Goal: Information Seeking & Learning: Learn about a topic

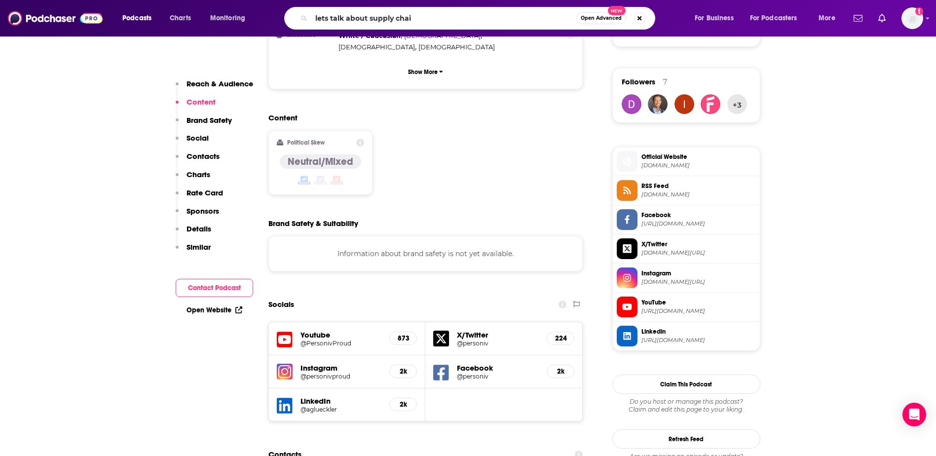
type input "lets talk about supply chain"
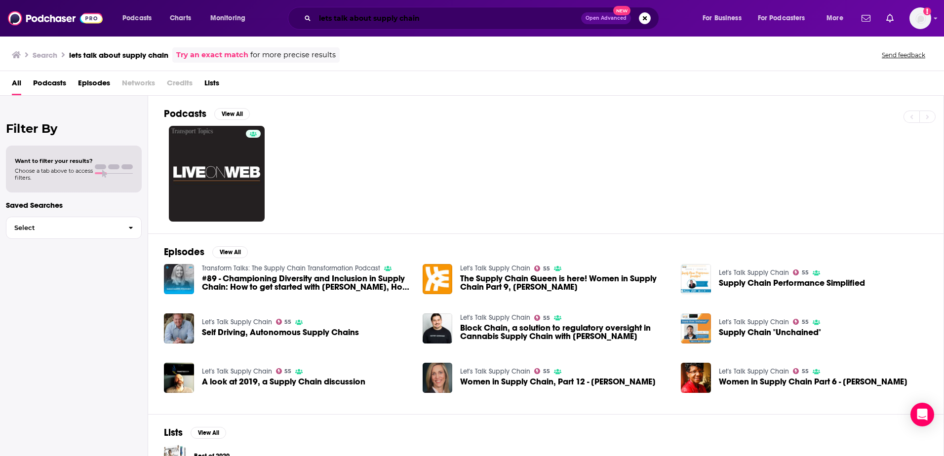
click at [359, 18] on input "lets talk about supply chain" at bounding box center [448, 18] width 266 height 16
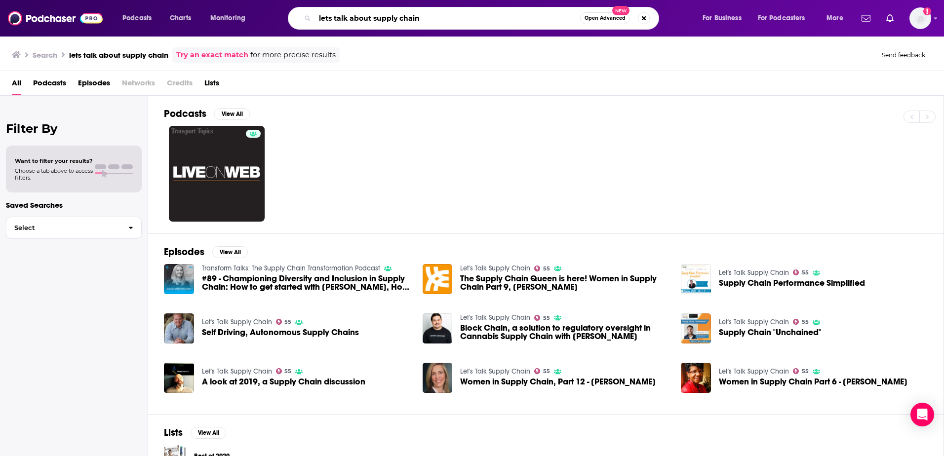
click at [359, 18] on input "lets talk about supply chain" at bounding box center [447, 18] width 265 height 16
type input "lets talk supply chain"
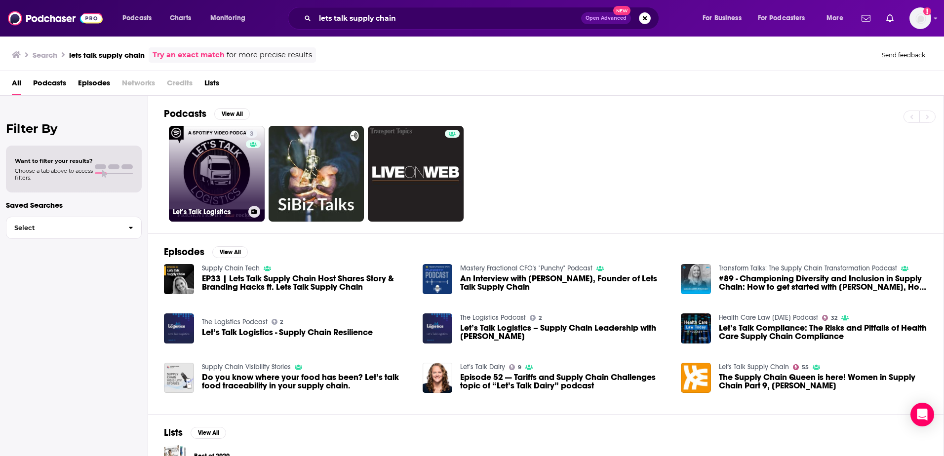
click at [230, 153] on link "3 Let’s Talk Logistics" at bounding box center [217, 174] width 96 height 96
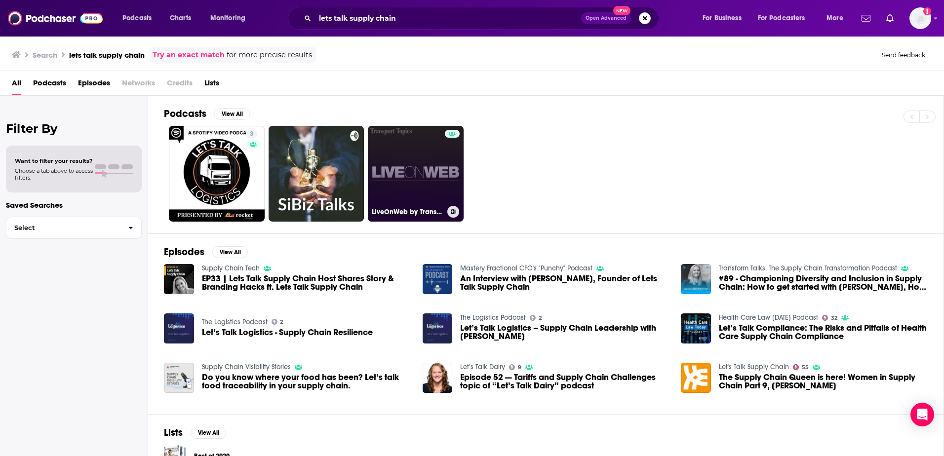
click at [418, 180] on link "LiveOnWeb by Transport Topics" at bounding box center [416, 174] width 96 height 96
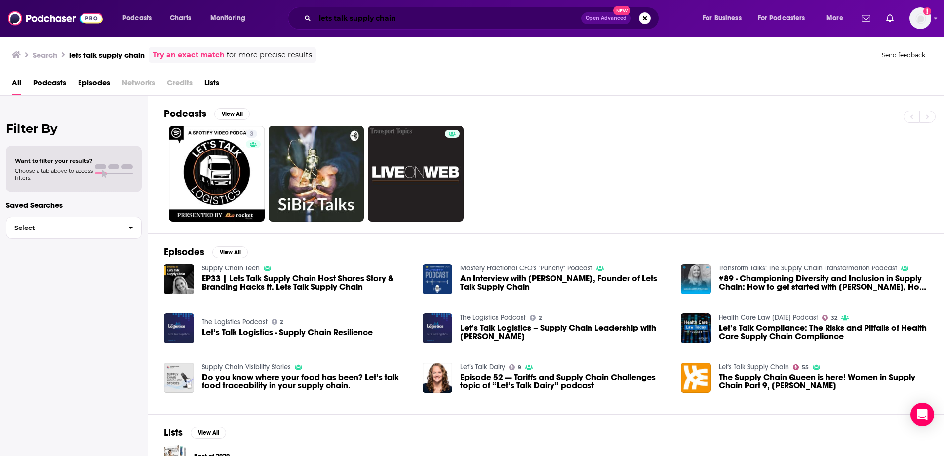
click at [353, 18] on input "lets talk supply chain" at bounding box center [448, 18] width 266 height 16
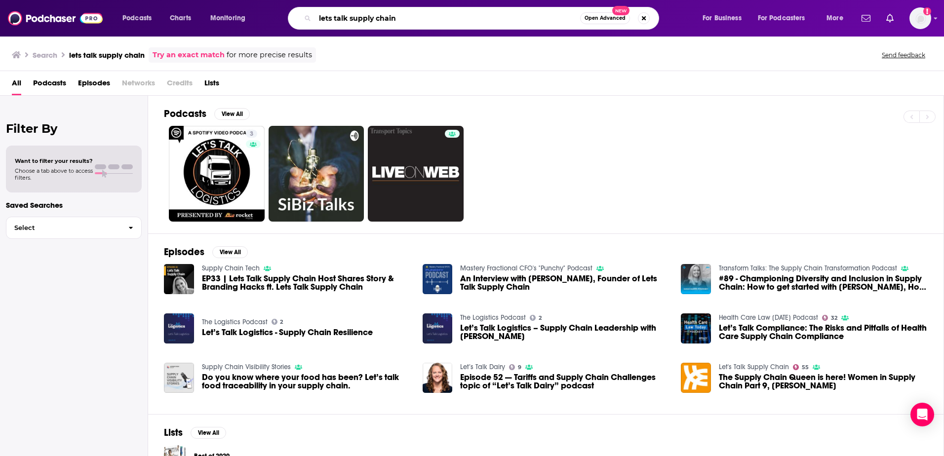
click at [354, 18] on input "lets talk supply chain" at bounding box center [447, 18] width 265 height 16
type input "t"
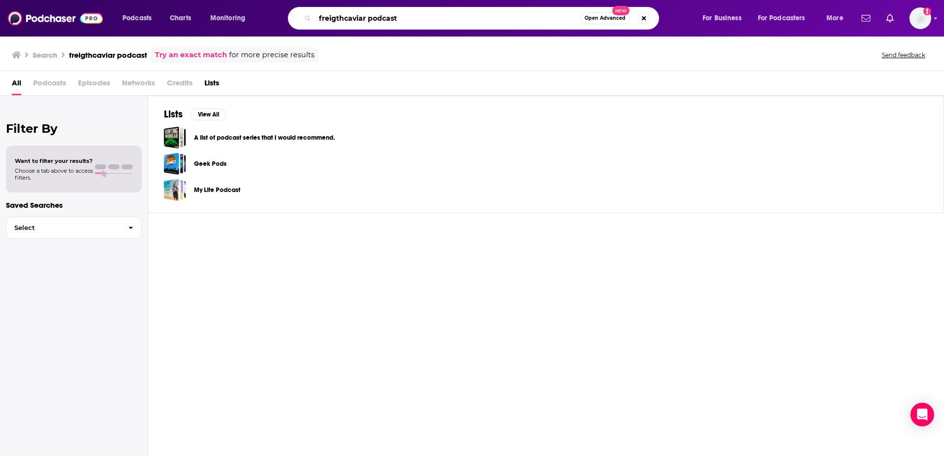
click at [340, 14] on input "freigthcaviar podcast" at bounding box center [447, 18] width 265 height 16
click at [345, 17] on input "freigthcaviar podcast" at bounding box center [447, 18] width 265 height 16
type input "freightcaviar podcast"
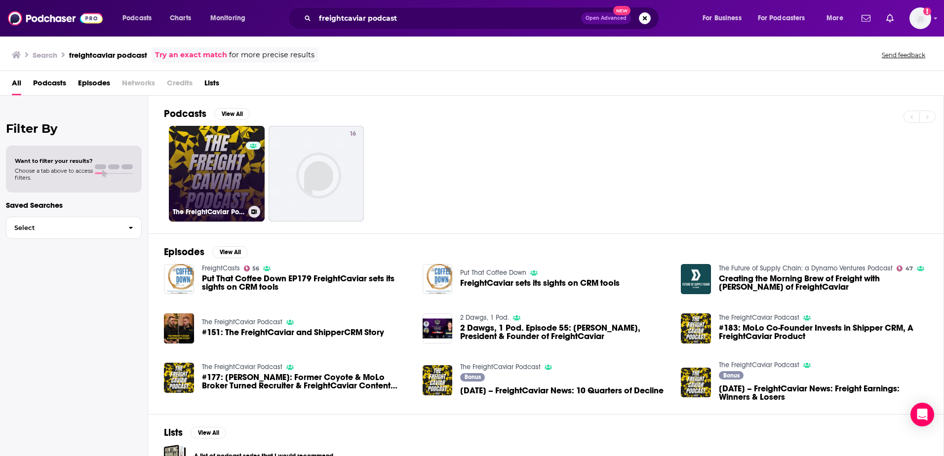
click at [230, 182] on link "0 The FreightCaviar Podcast" at bounding box center [217, 174] width 96 height 96
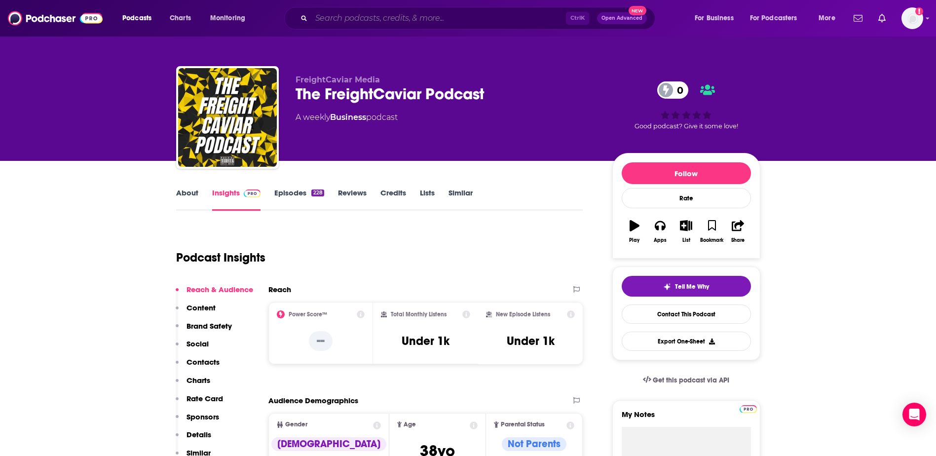
click at [385, 24] on input "Search podcasts, credits, & more..." at bounding box center [438, 18] width 255 height 16
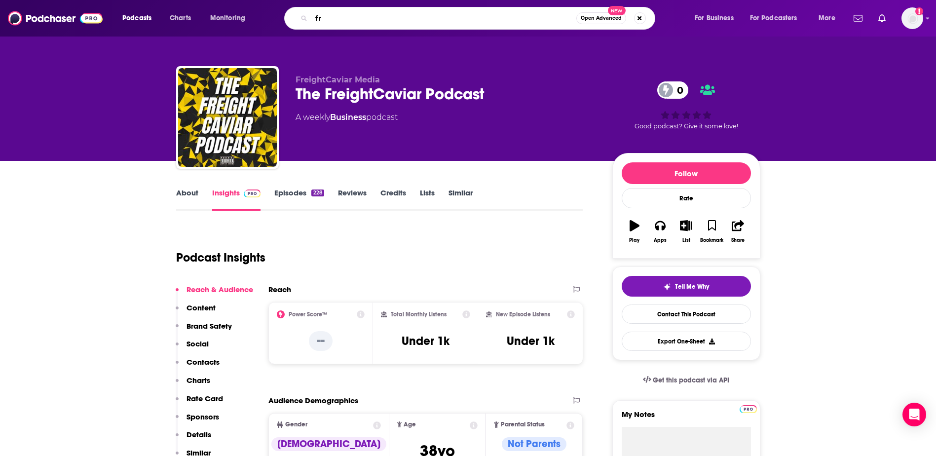
type input "f"
type input "t"
type input "supply chain revolution"
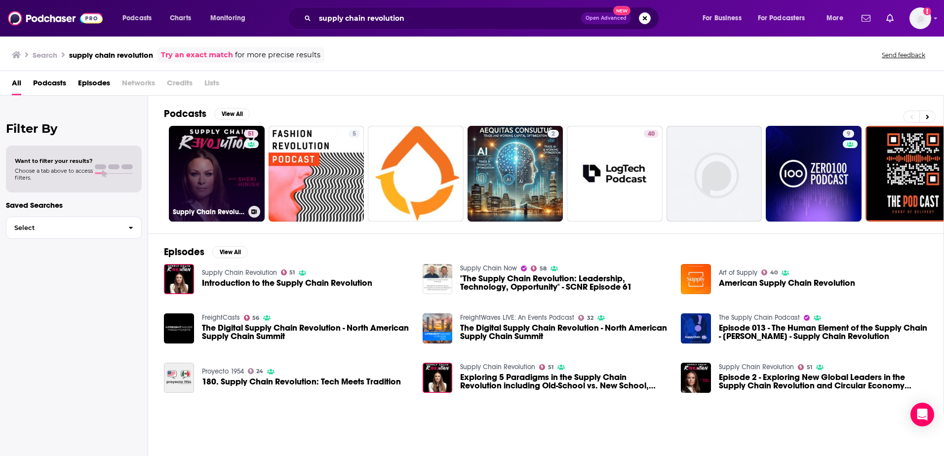
click at [249, 191] on div "51" at bounding box center [252, 168] width 17 height 76
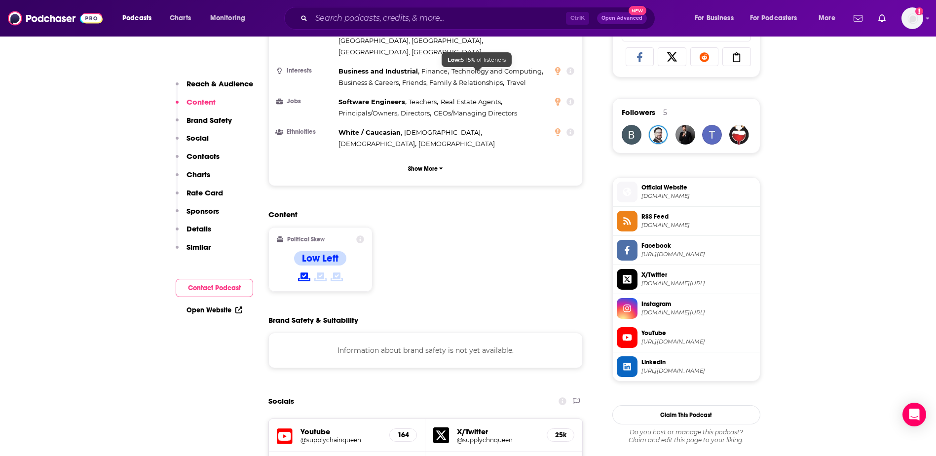
scroll to position [691, 0]
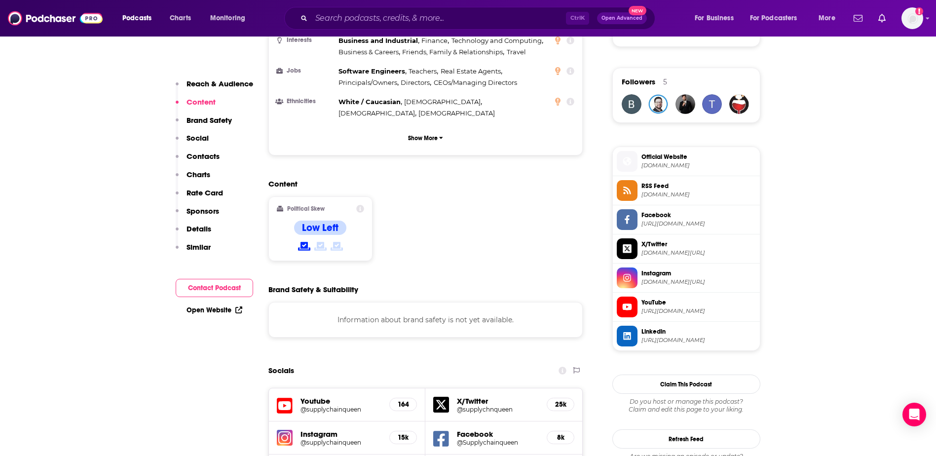
click at [696, 156] on span "Official Website" at bounding box center [699, 157] width 114 height 9
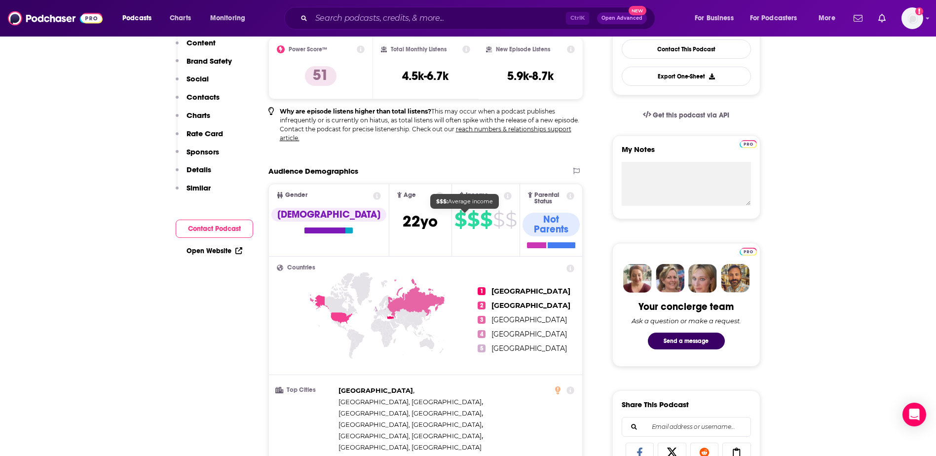
scroll to position [148, 0]
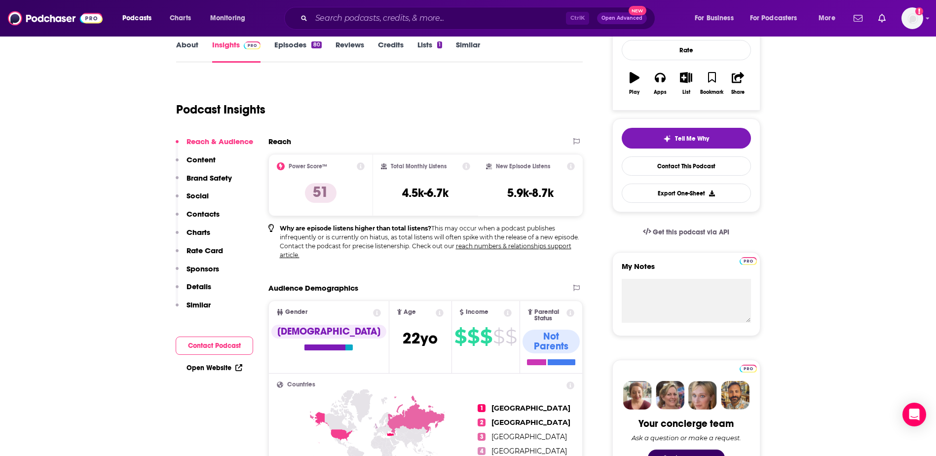
click at [298, 48] on link "Episodes 80" at bounding box center [297, 51] width 47 height 23
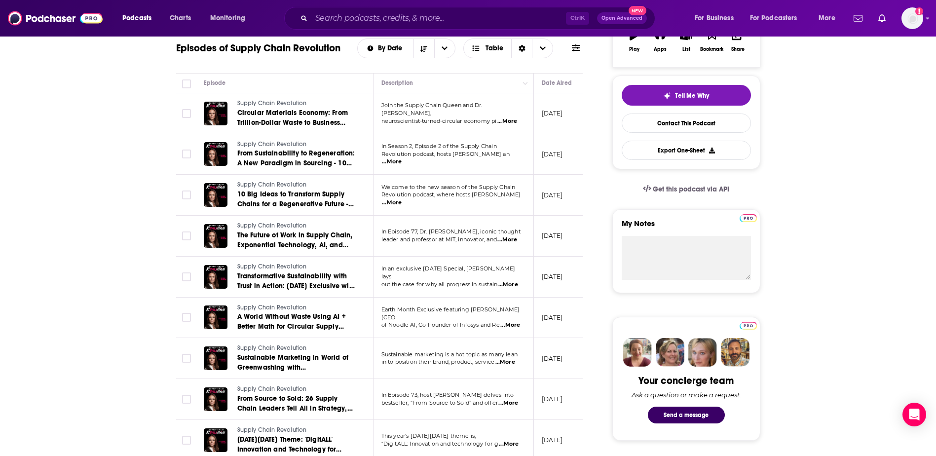
scroll to position [197, 0]
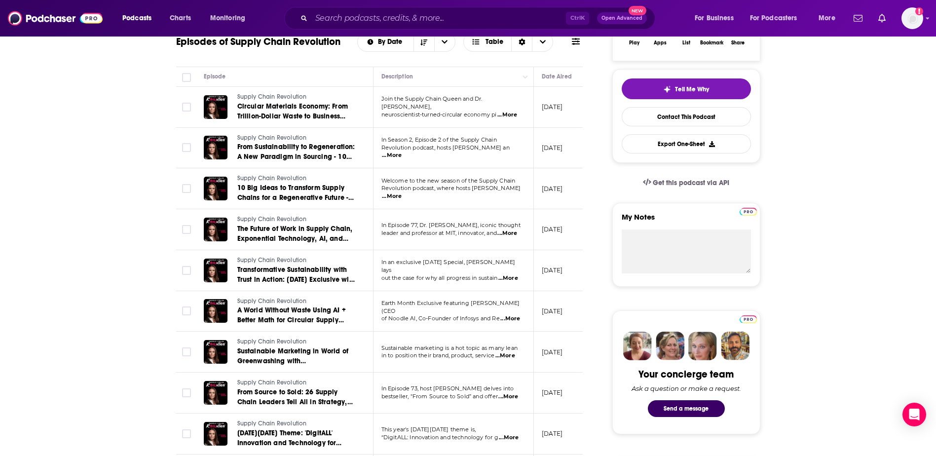
drag, startPoint x: 510, startPoint y: 168, endPoint x: 371, endPoint y: 182, distance: 140.4
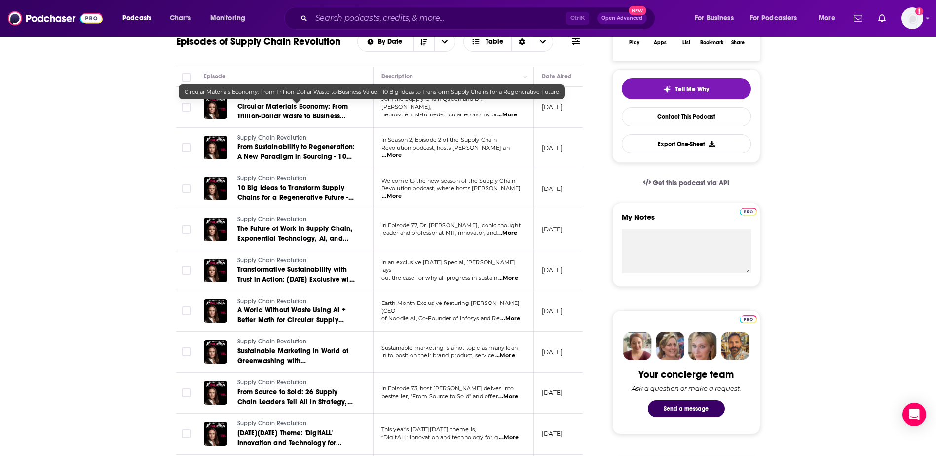
drag, startPoint x: 371, startPoint y: 182, endPoint x: 306, endPoint y: 120, distance: 88.7
click at [306, 120] on span "Circular Materials Economy: From Trillion-Dollar Waste to Business Value - 10 B…" at bounding box center [292, 126] width 111 height 48
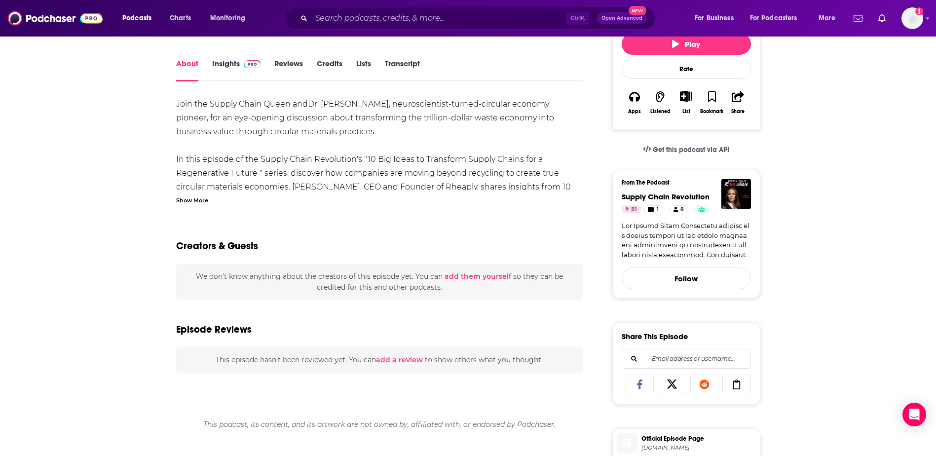
scroll to position [148, 0]
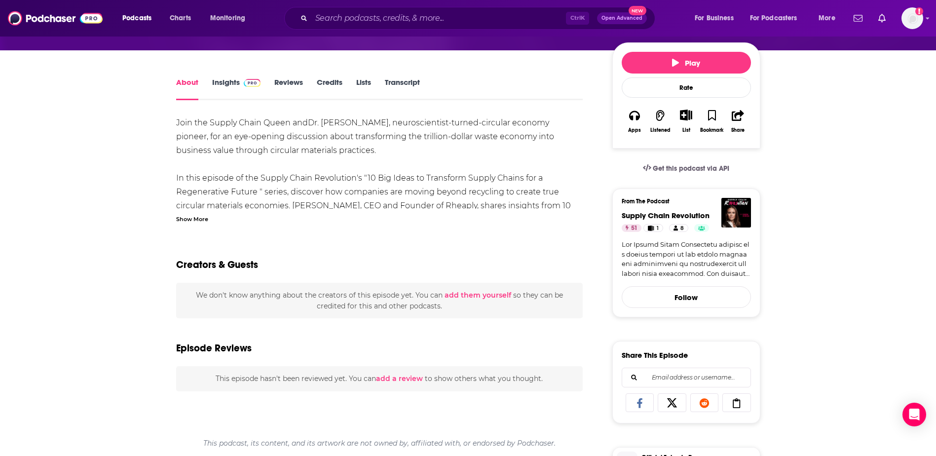
click at [201, 218] on div "Show More" at bounding box center [192, 218] width 32 height 9
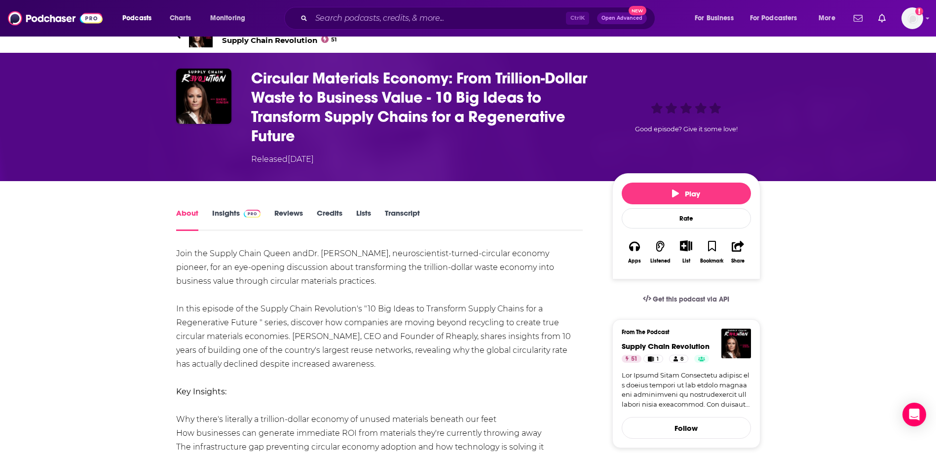
scroll to position [0, 0]
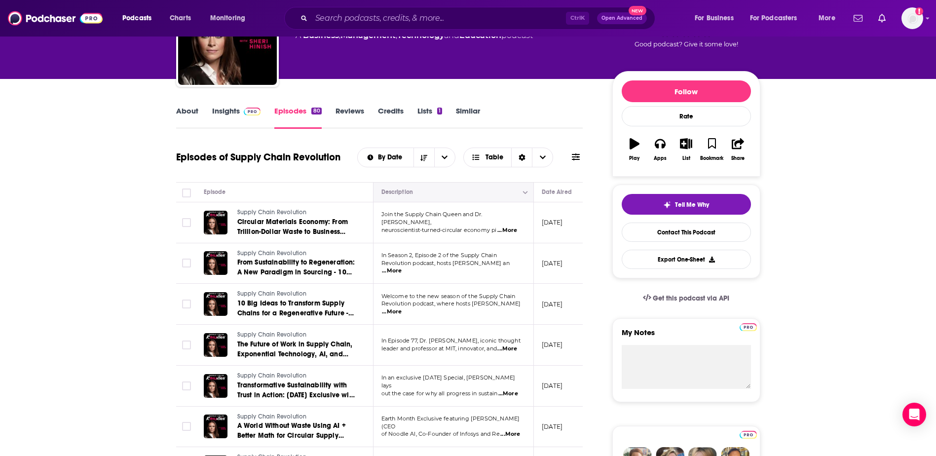
scroll to position [99, 0]
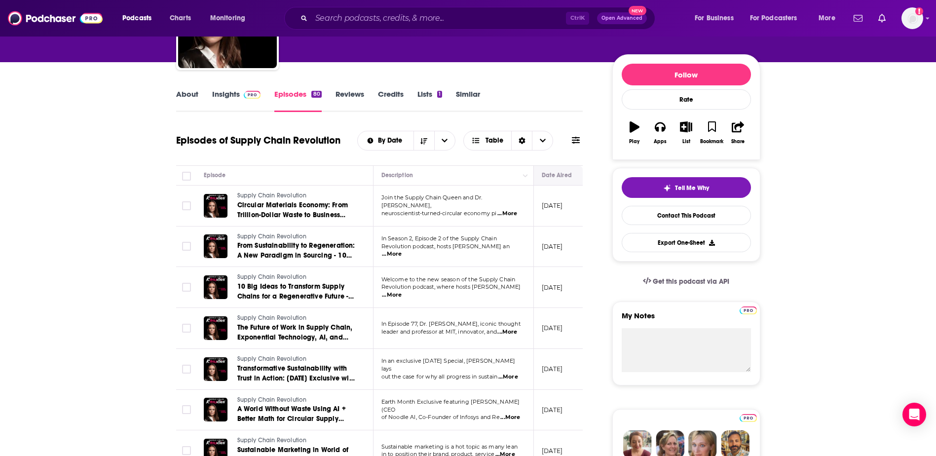
click at [562, 176] on icon "Move" at bounding box center [565, 175] width 12 height 12
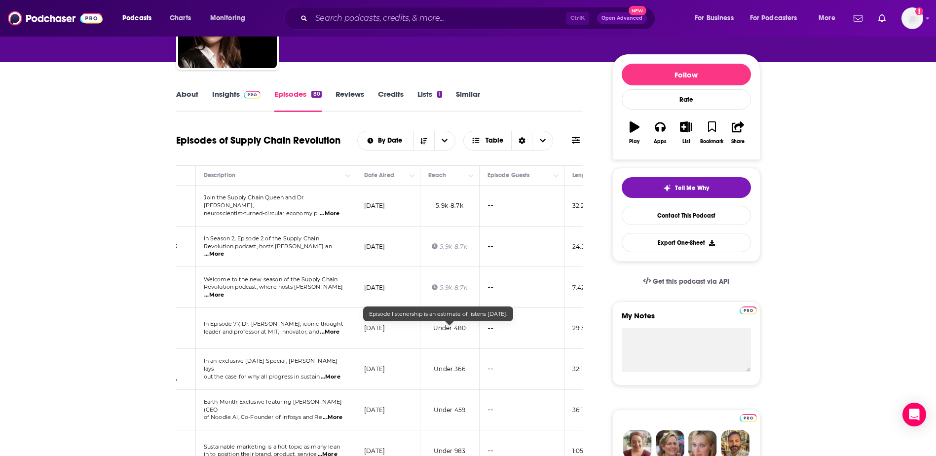
scroll to position [0, 0]
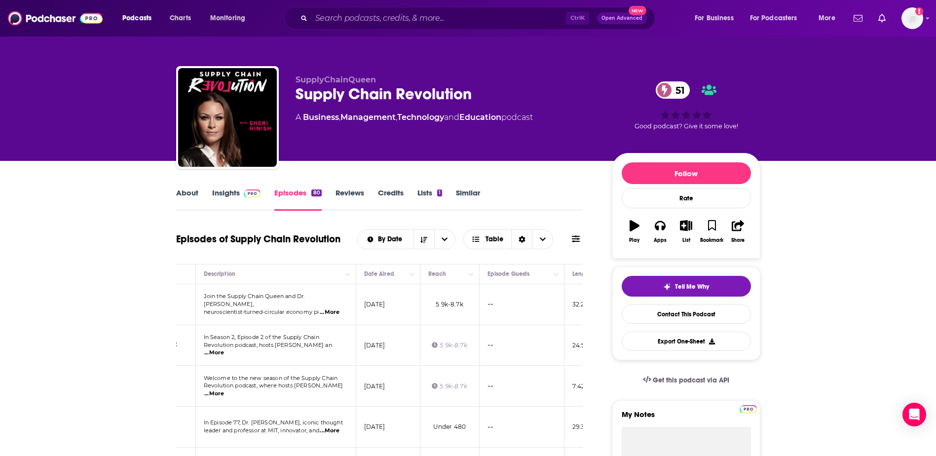
click at [187, 189] on link "About" at bounding box center [187, 199] width 22 height 23
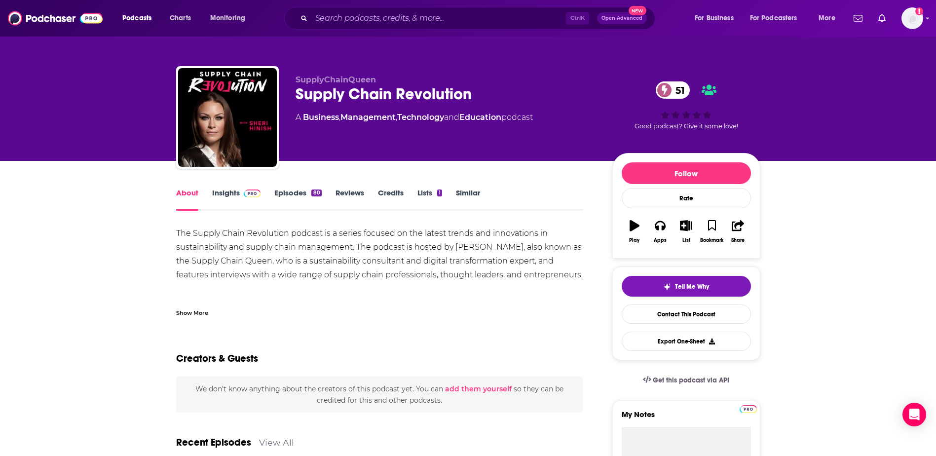
click at [243, 201] on link "Insights" at bounding box center [236, 199] width 49 height 23
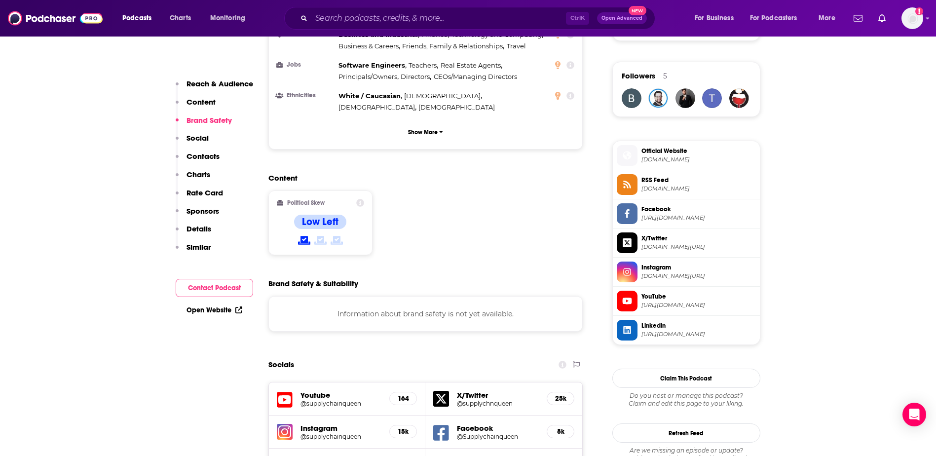
scroll to position [691, 0]
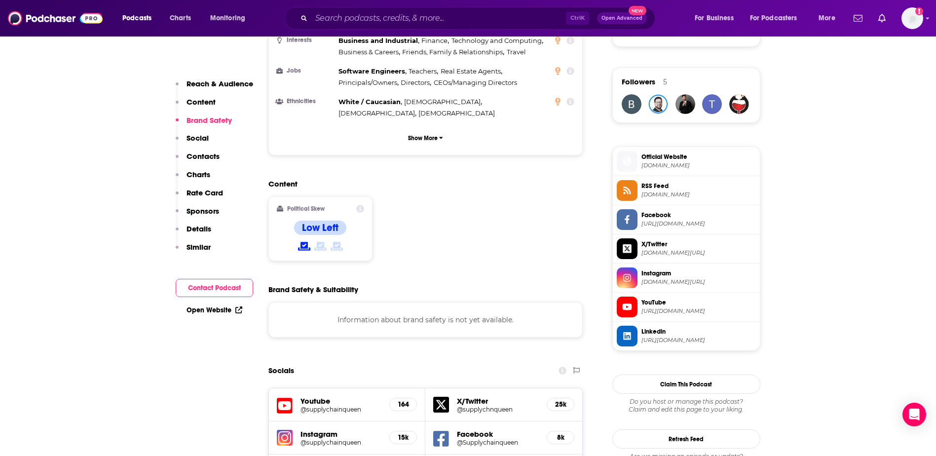
click at [361, 205] on icon at bounding box center [360, 209] width 8 height 8
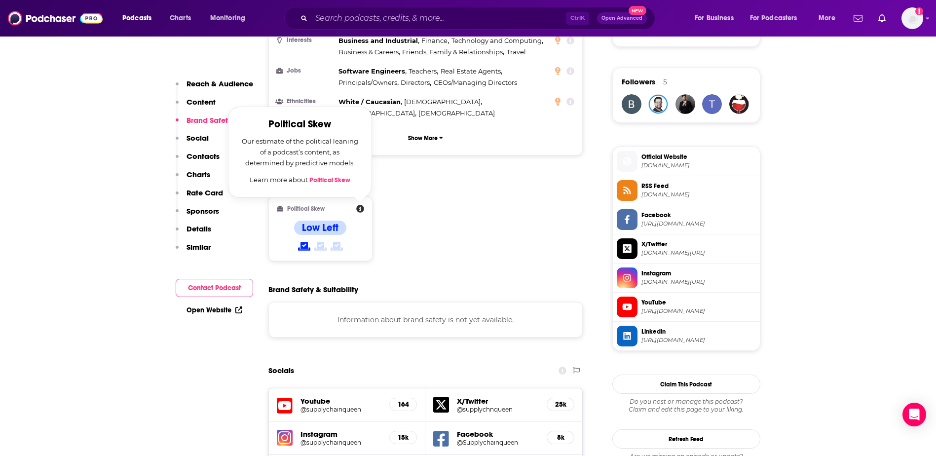
click at [450, 187] on div "Content Political Skew Political Skew Our estimate of the political leaning of …" at bounding box center [425, 224] width 315 height 90
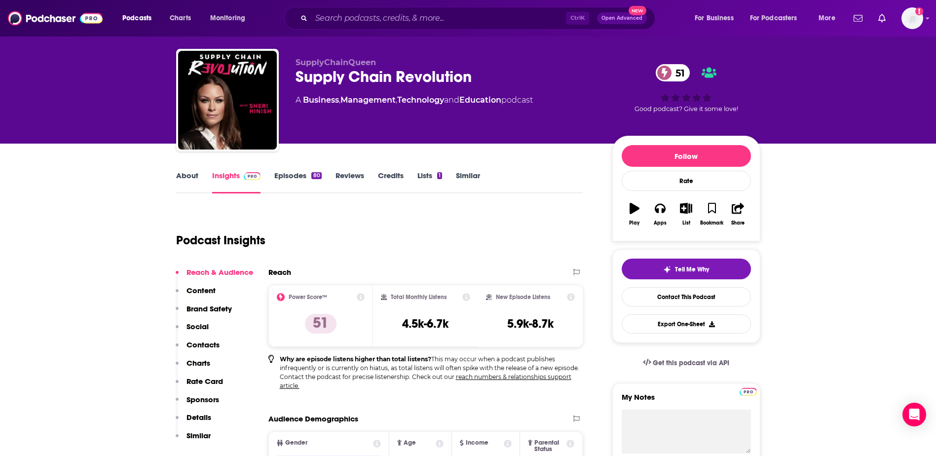
scroll to position [0, 0]
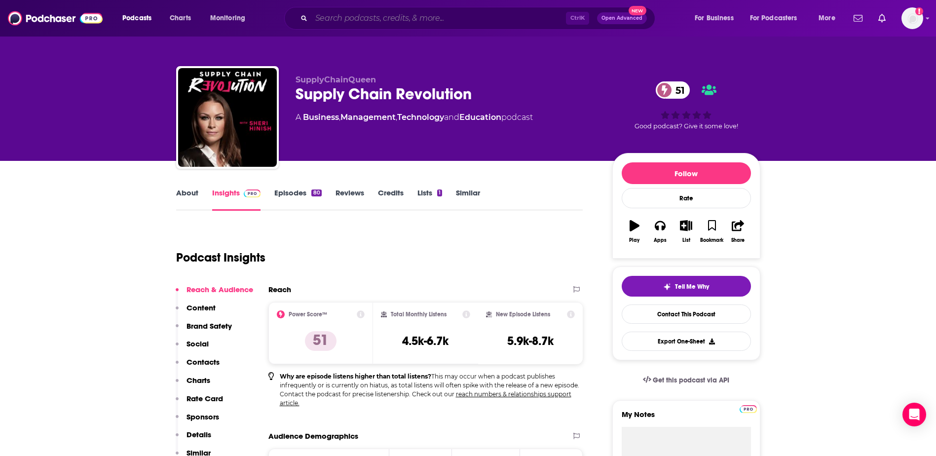
click at [364, 17] on input "Search podcasts, credits, & more..." at bounding box center [438, 18] width 255 height 16
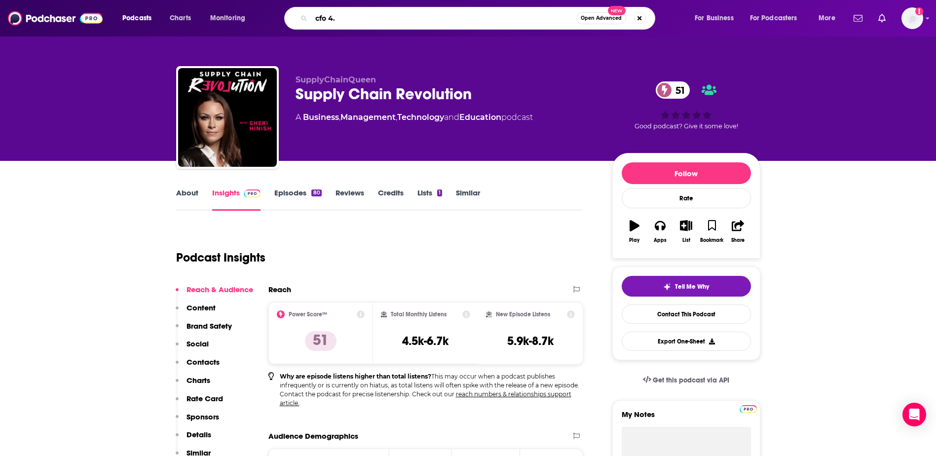
type input "cfo 4.0"
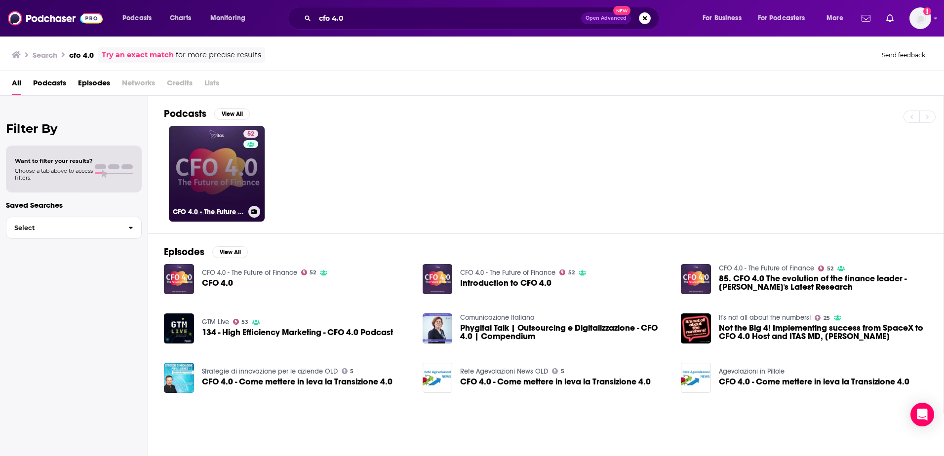
click at [248, 203] on div "52" at bounding box center [251, 168] width 17 height 76
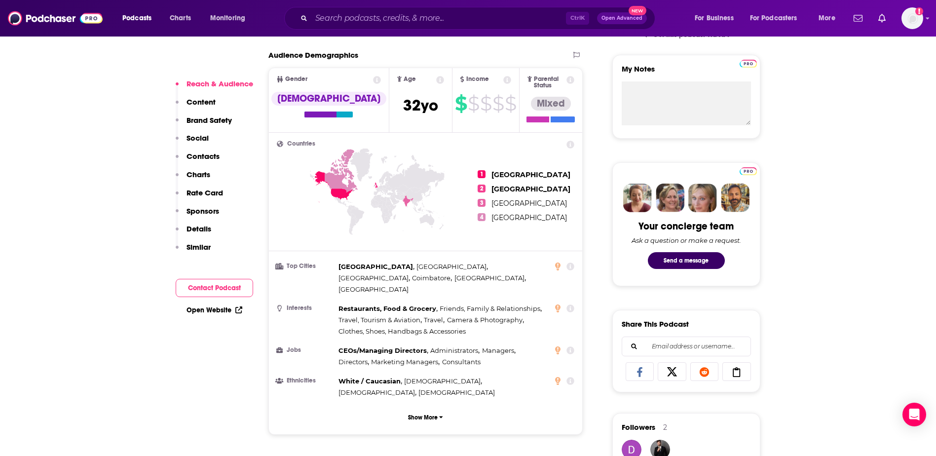
scroll to position [642, 0]
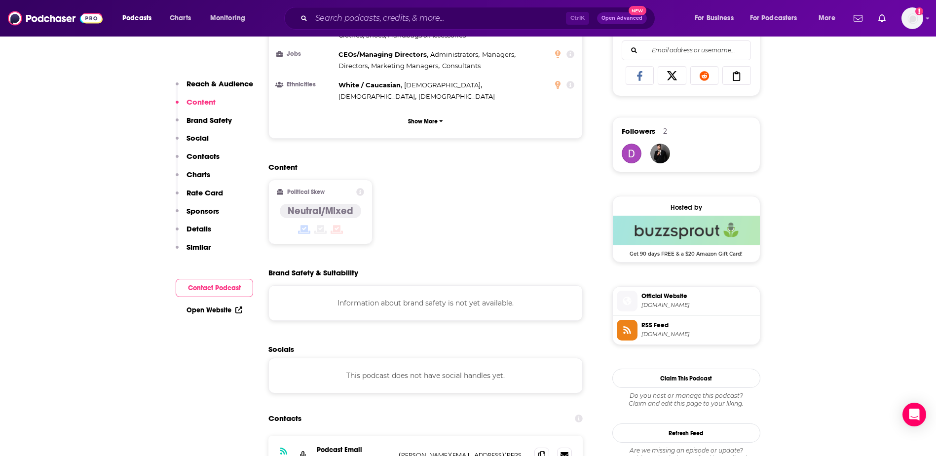
click at [646, 295] on span "Official Website" at bounding box center [699, 296] width 114 height 9
click at [538, 451] on icon at bounding box center [541, 455] width 7 height 8
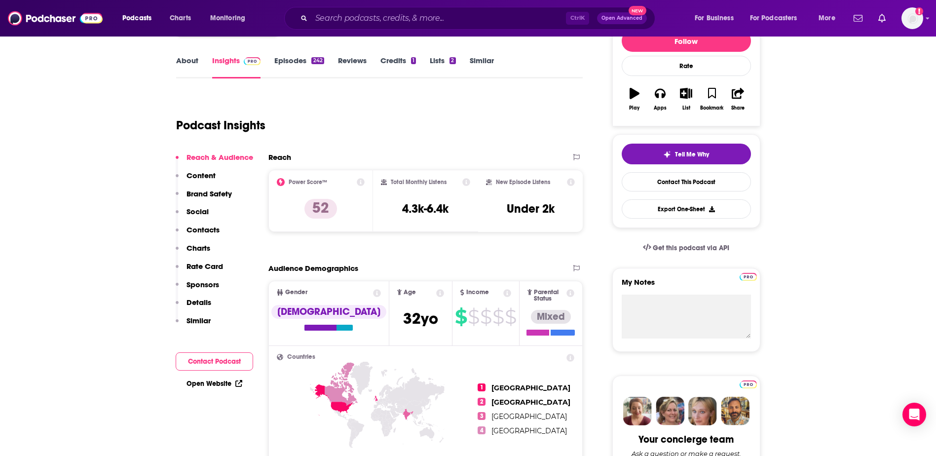
scroll to position [0, 0]
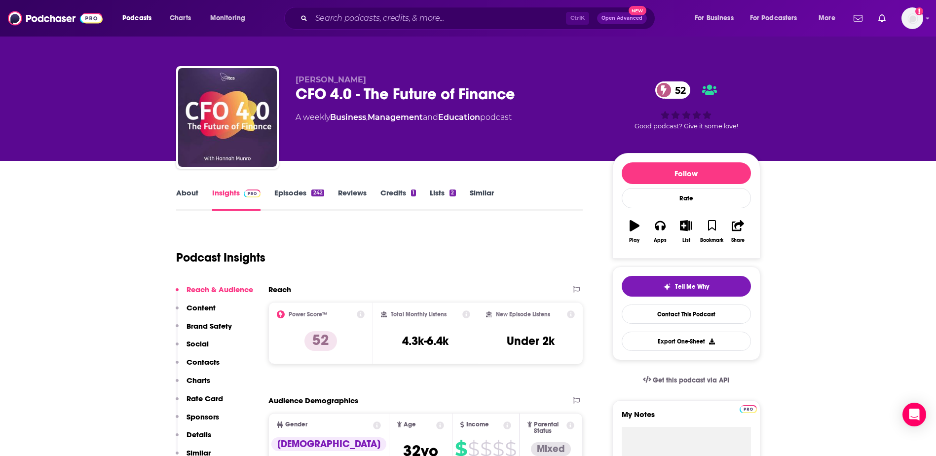
click at [360, 314] on icon at bounding box center [361, 314] width 8 height 8
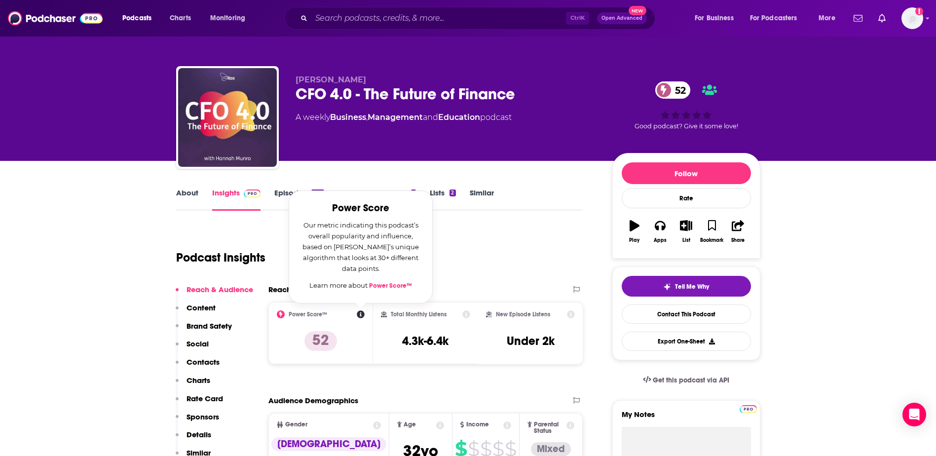
click at [468, 289] on div "Reach" at bounding box center [415, 289] width 295 height 9
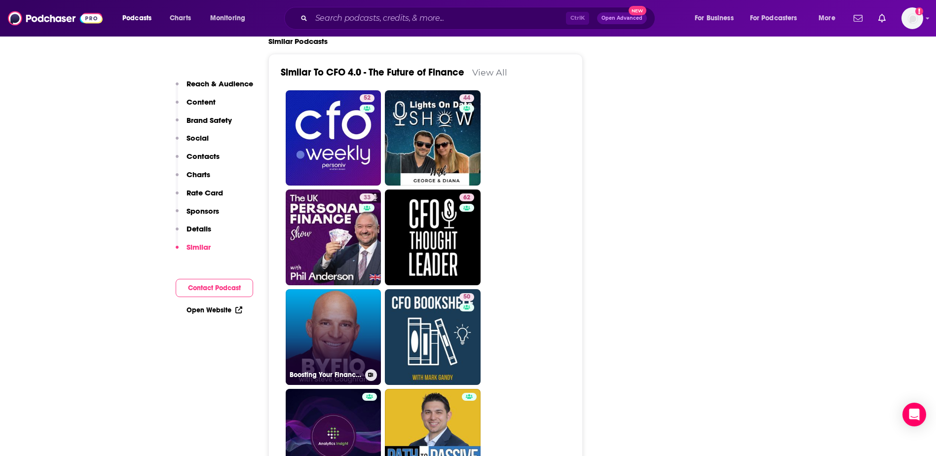
scroll to position [1826, 0]
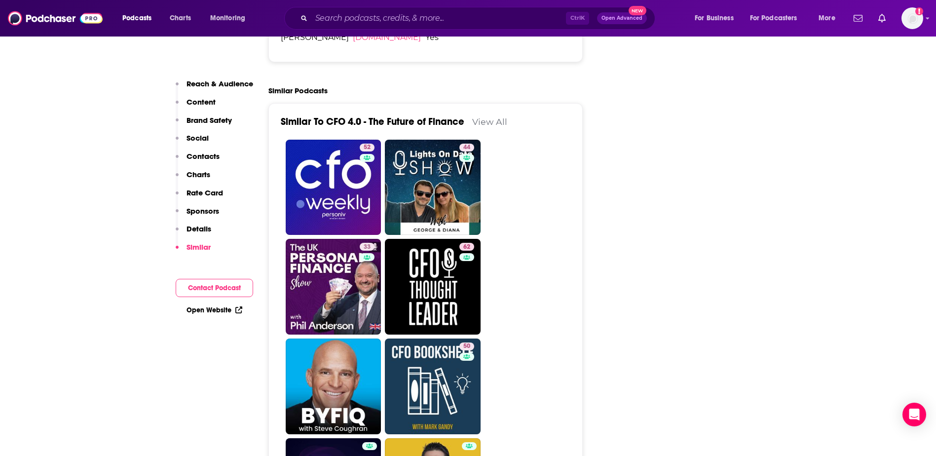
click at [486, 116] on link "View All" at bounding box center [489, 121] width 35 height 10
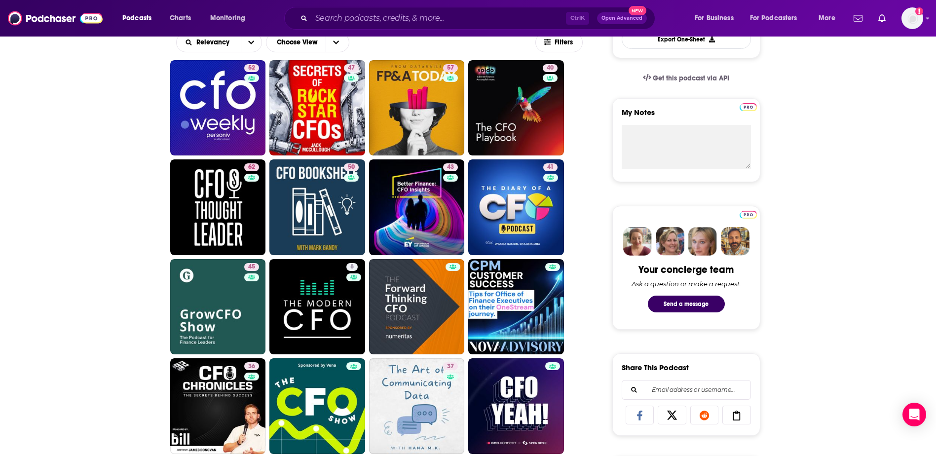
scroll to position [296, 0]
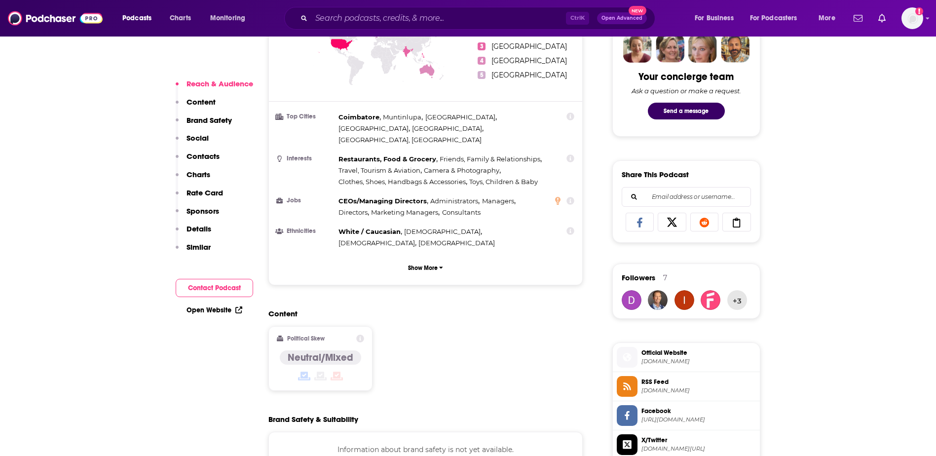
scroll to position [592, 0]
